Goal: Task Accomplishment & Management: Use online tool/utility

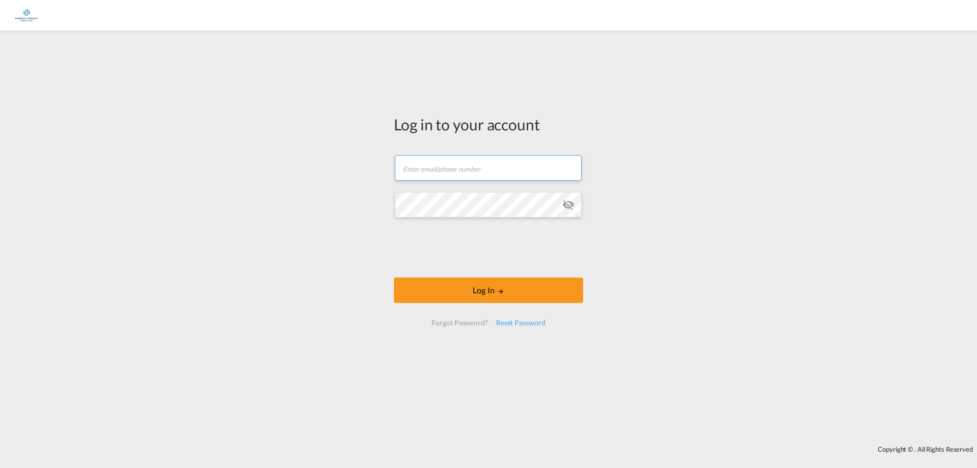
click at [436, 165] on input "text" at bounding box center [488, 167] width 187 height 25
type input "[PERSON_NAME][EMAIL_ADDRESS][DOMAIN_NAME]"
click at [394, 277] on button "Log In" at bounding box center [488, 289] width 189 height 25
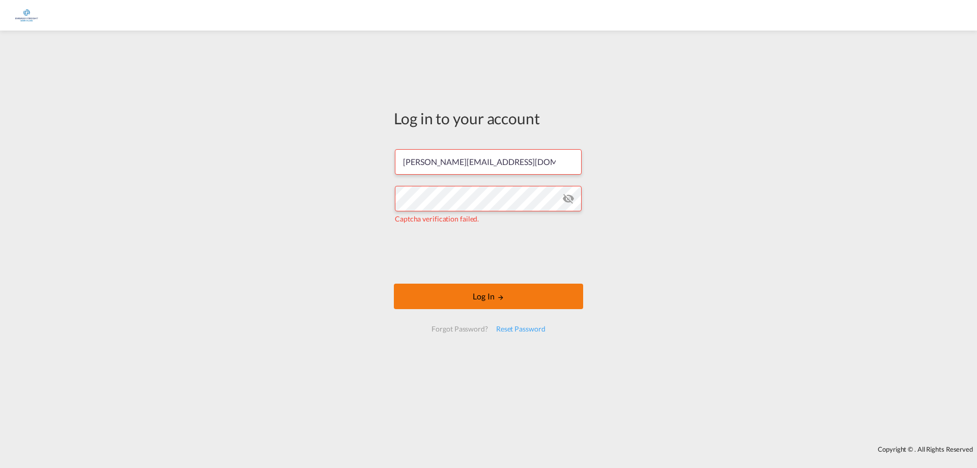
click at [468, 288] on button "Log In" at bounding box center [488, 296] width 189 height 25
